Goal: Task Accomplishment & Management: Manage account settings

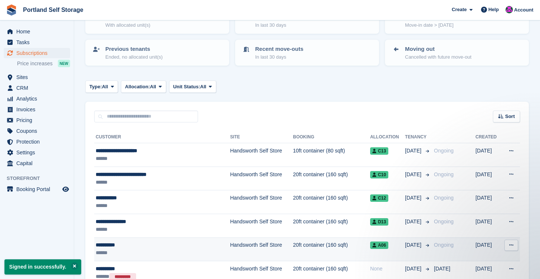
scroll to position [62, 0]
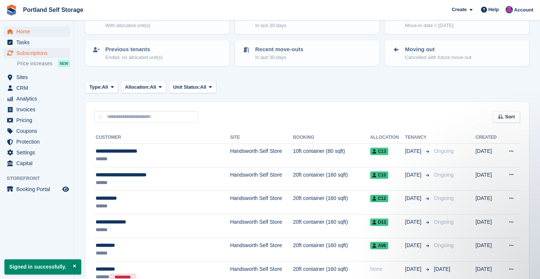
click at [34, 34] on span "Home" at bounding box center [38, 31] width 45 height 10
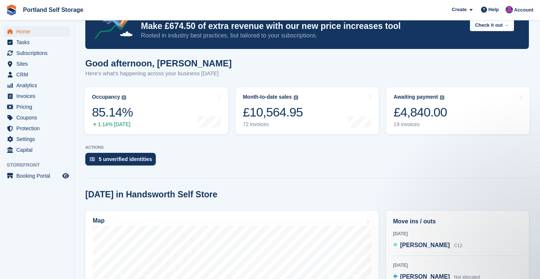
scroll to position [17, 0]
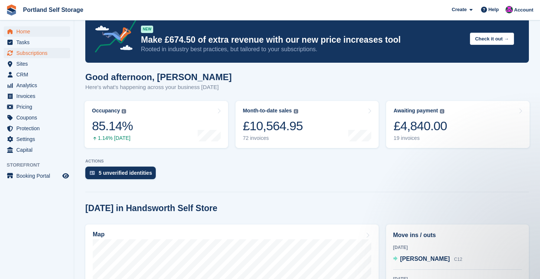
click at [37, 56] on span "Subscriptions" at bounding box center [38, 53] width 45 height 10
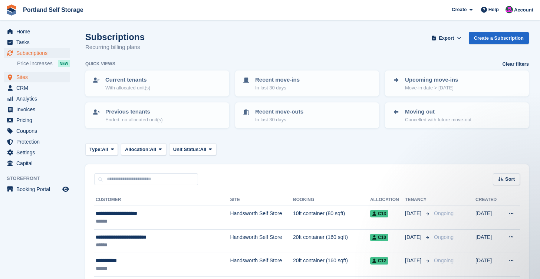
click at [24, 78] on span "Sites" at bounding box center [38, 77] width 45 height 10
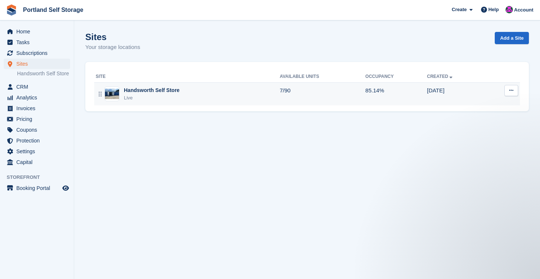
click at [176, 101] on div "Live" at bounding box center [152, 97] width 56 height 7
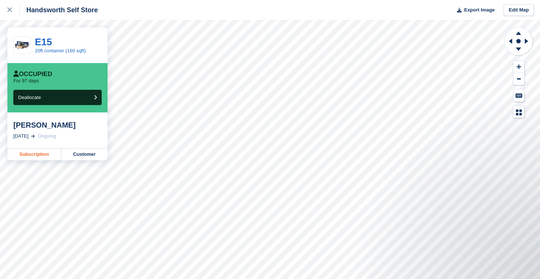
click at [52, 153] on link "Subscription" at bounding box center [34, 154] width 54 height 12
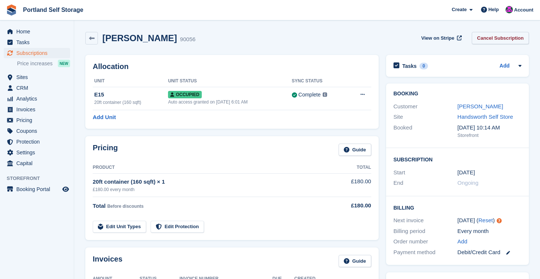
click at [514, 39] on link "Cancel Subscription" at bounding box center [500, 38] width 57 height 12
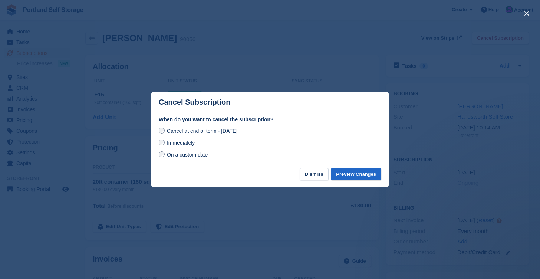
click at [303, 202] on div at bounding box center [270, 139] width 540 height 279
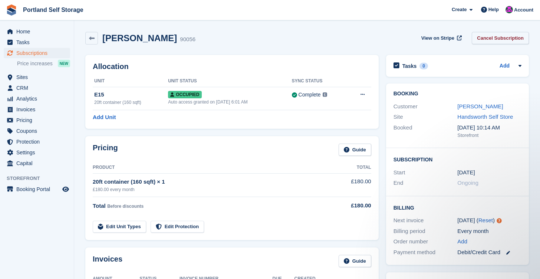
click at [490, 40] on link "Cancel Subscription" at bounding box center [500, 38] width 57 height 12
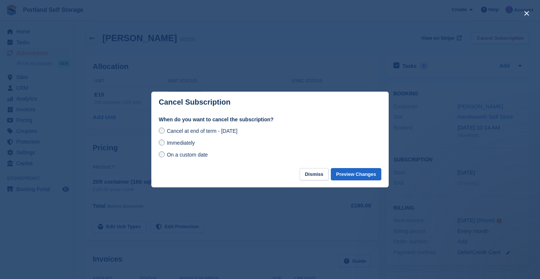
click at [270, 207] on div at bounding box center [270, 139] width 540 height 279
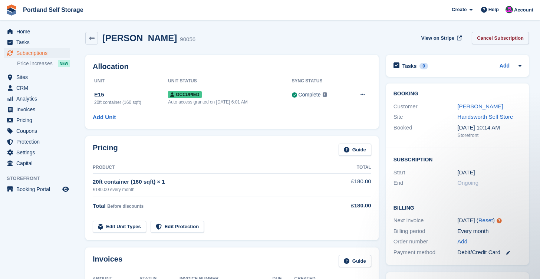
click at [500, 42] on link "Cancel Subscription" at bounding box center [500, 38] width 57 height 12
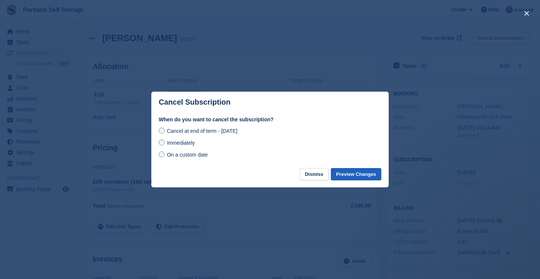
click at [364, 174] on button "Preview Changes" at bounding box center [356, 174] width 50 height 12
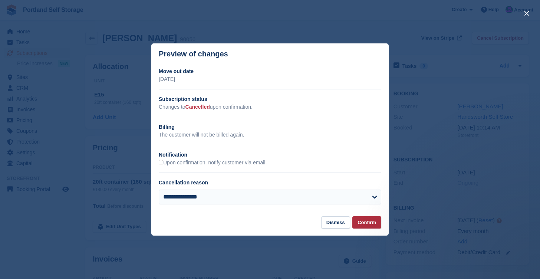
click at [373, 223] on button "Confirm" at bounding box center [366, 222] width 29 height 12
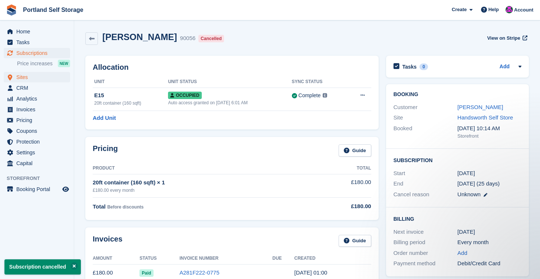
click at [27, 76] on span "Sites" at bounding box center [38, 77] width 45 height 10
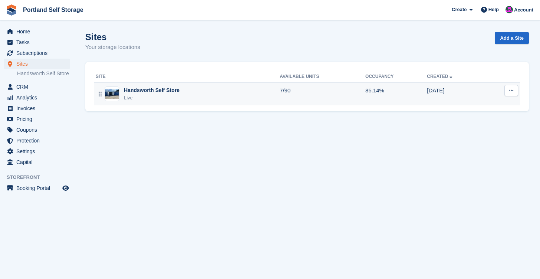
click at [191, 102] on td "Handsworth Self Store Live" at bounding box center [187, 93] width 186 height 23
